Goal: Information Seeking & Learning: Learn about a topic

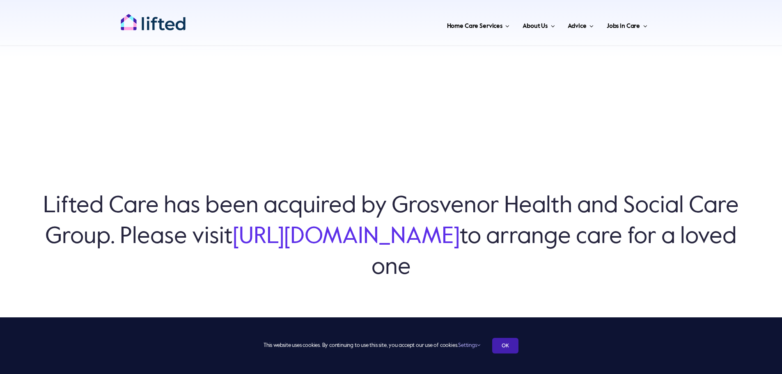
click at [508, 342] on link "OK" at bounding box center [505, 346] width 26 height 16
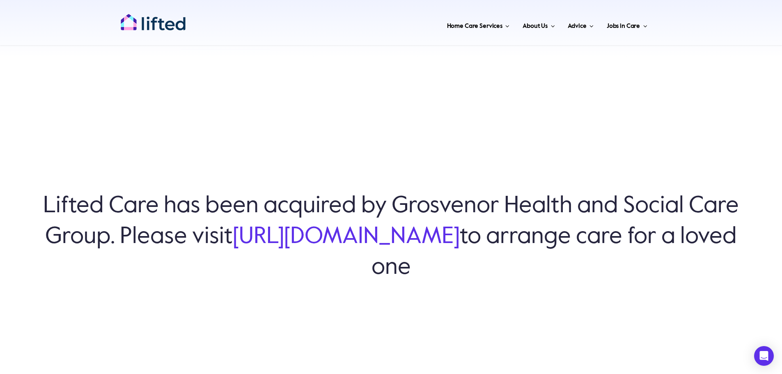
click at [356, 242] on link "[URL][DOMAIN_NAME]" at bounding box center [346, 236] width 227 height 23
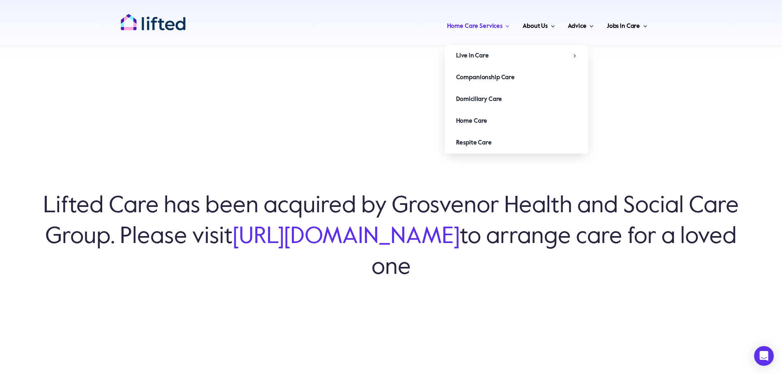
click at [463, 25] on span "Home Care Services" at bounding box center [474, 26] width 55 height 13
click at [464, 101] on span "Domiciliary Care" at bounding box center [479, 99] width 46 height 13
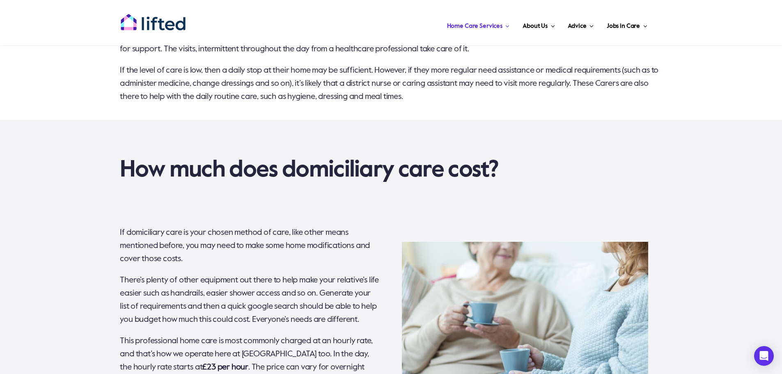
scroll to position [4603, 0]
